Goal: Navigation & Orientation: Go to known website

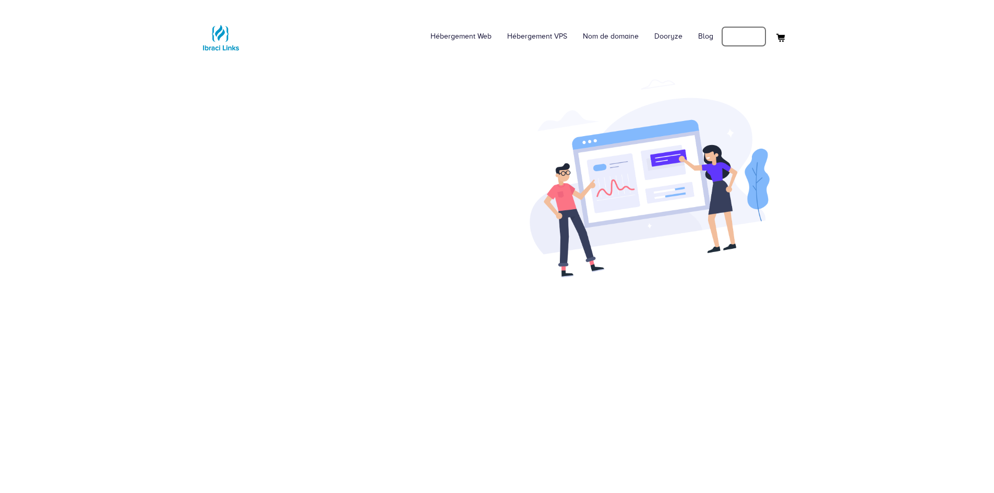
click at [737, 41] on link "Connexion" at bounding box center [743, 36] width 45 height 21
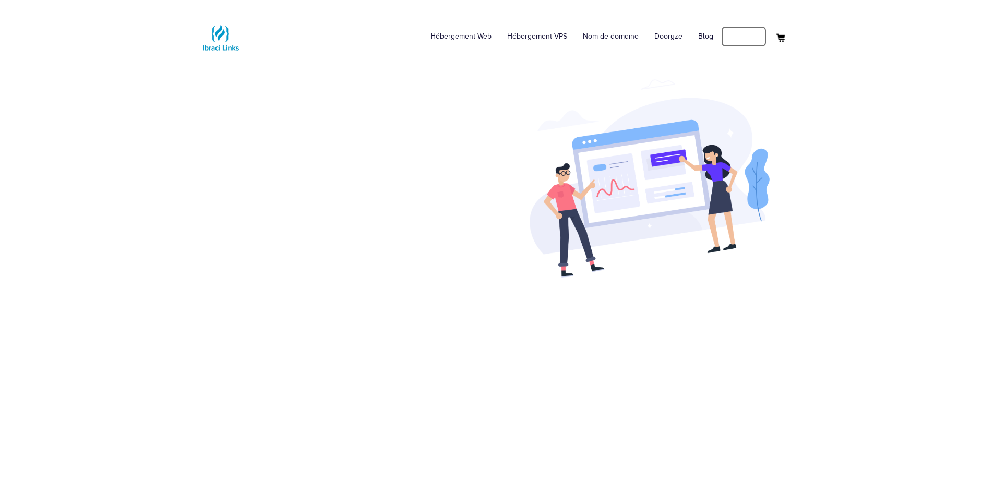
click at [737, 41] on link "Connexion" at bounding box center [743, 36] width 45 height 21
click at [208, 33] on img at bounding box center [221, 38] width 42 height 42
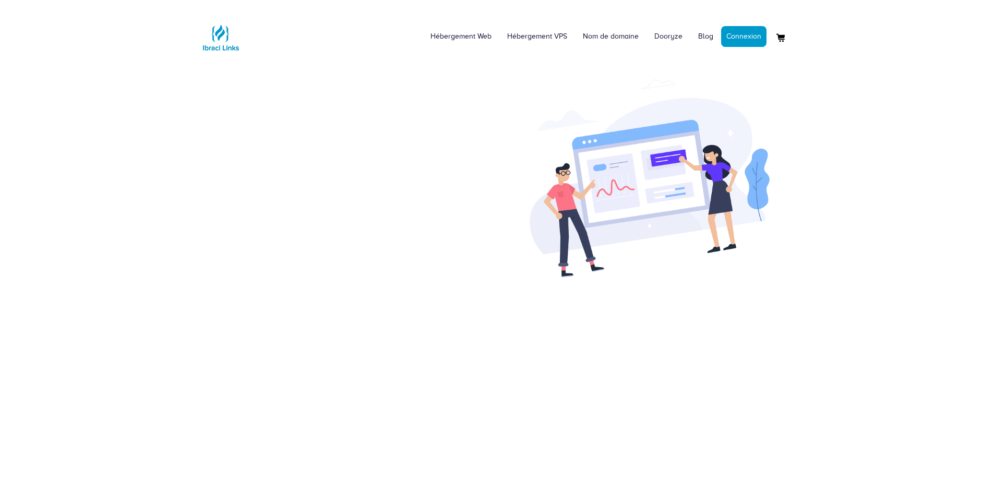
scroll to position [390, 0]
